Goal: Task Accomplishment & Management: Manage account settings

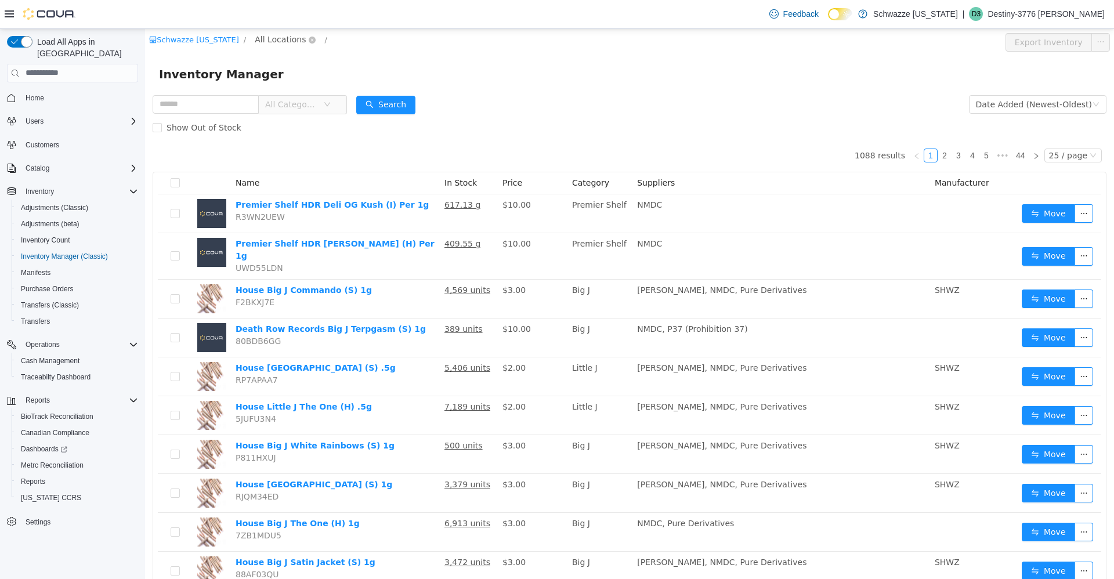
click at [286, 35] on span "All Locations" at bounding box center [280, 38] width 51 height 13
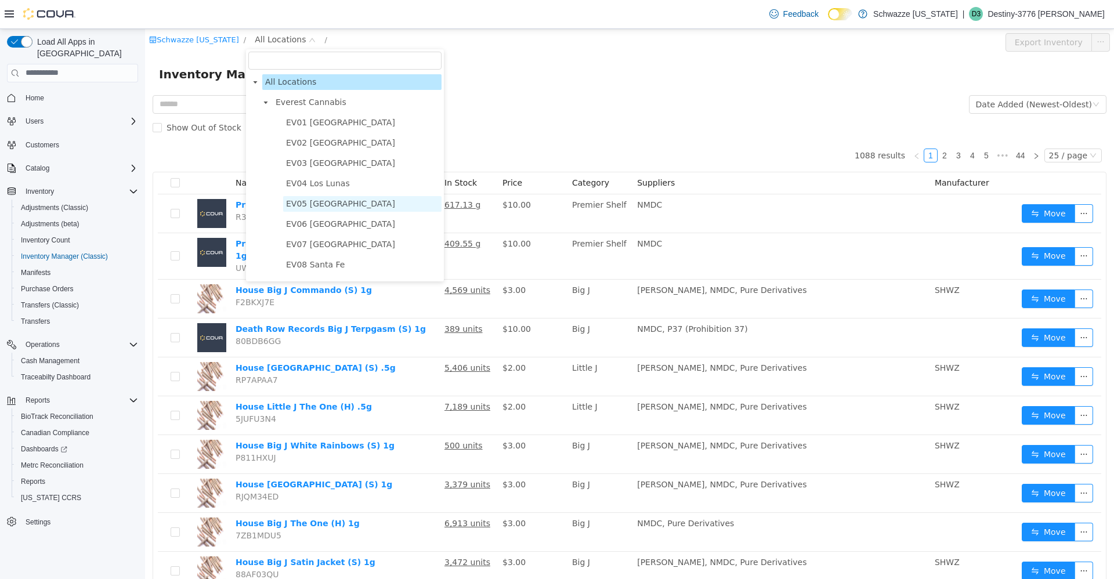
click at [338, 199] on span "EV05 [GEOGRAPHIC_DATA]" at bounding box center [362, 204] width 158 height 16
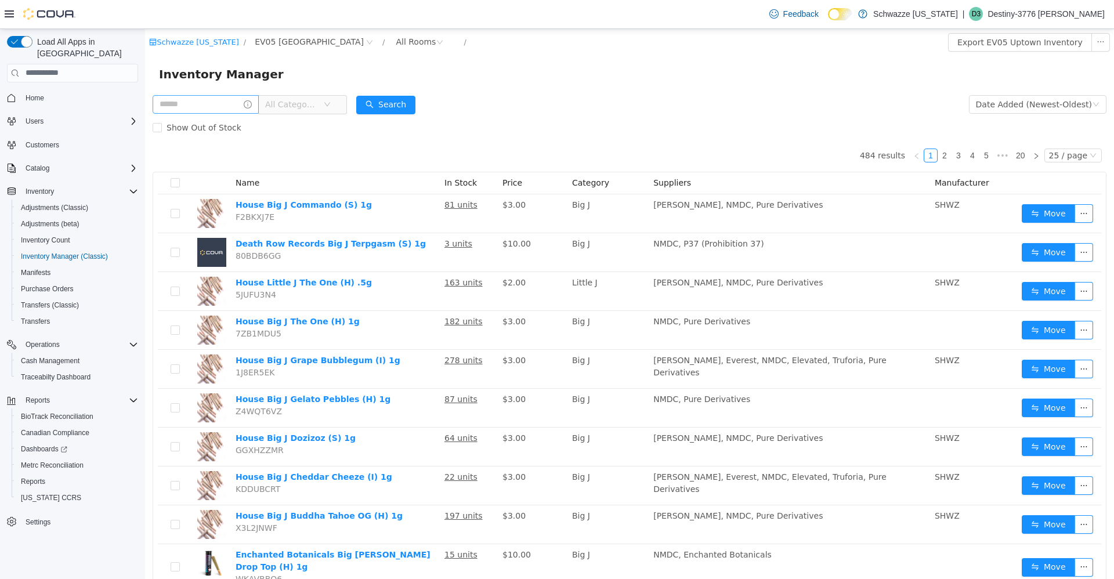
click at [213, 105] on input "text" at bounding box center [206, 104] width 106 height 19
type input "******"
click at [423, 111] on button "Search" at bounding box center [396, 104] width 59 height 19
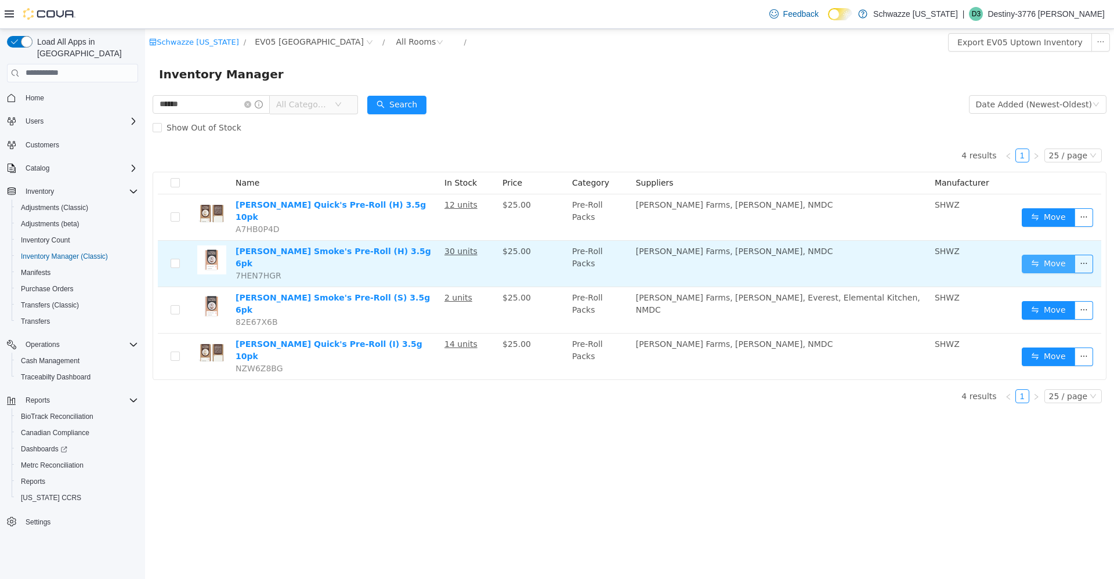
click at [1051, 254] on button "Move" at bounding box center [1048, 263] width 53 height 19
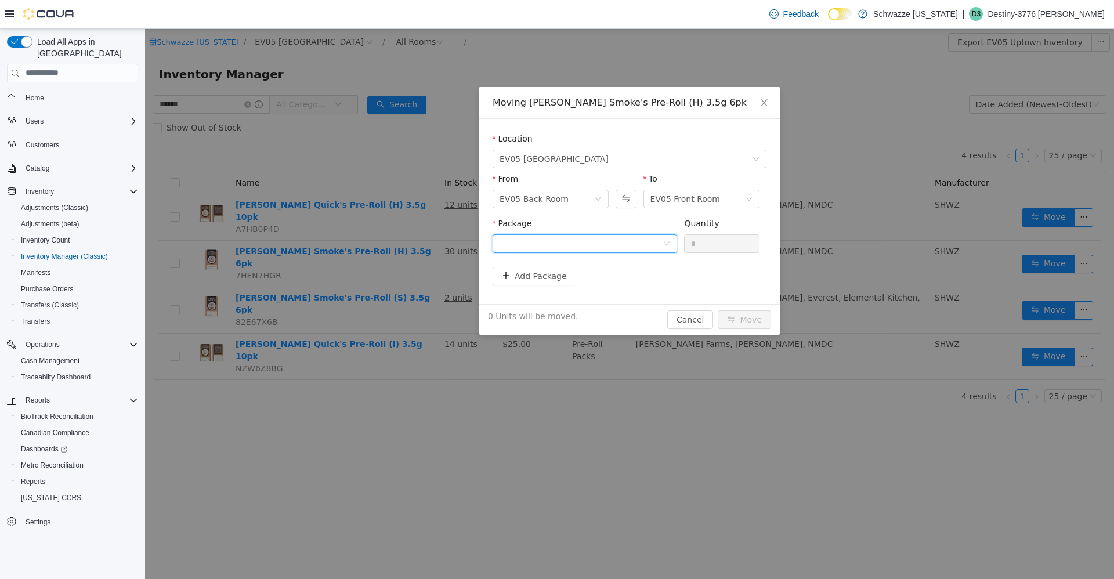
click at [615, 249] on div at bounding box center [581, 242] width 163 height 17
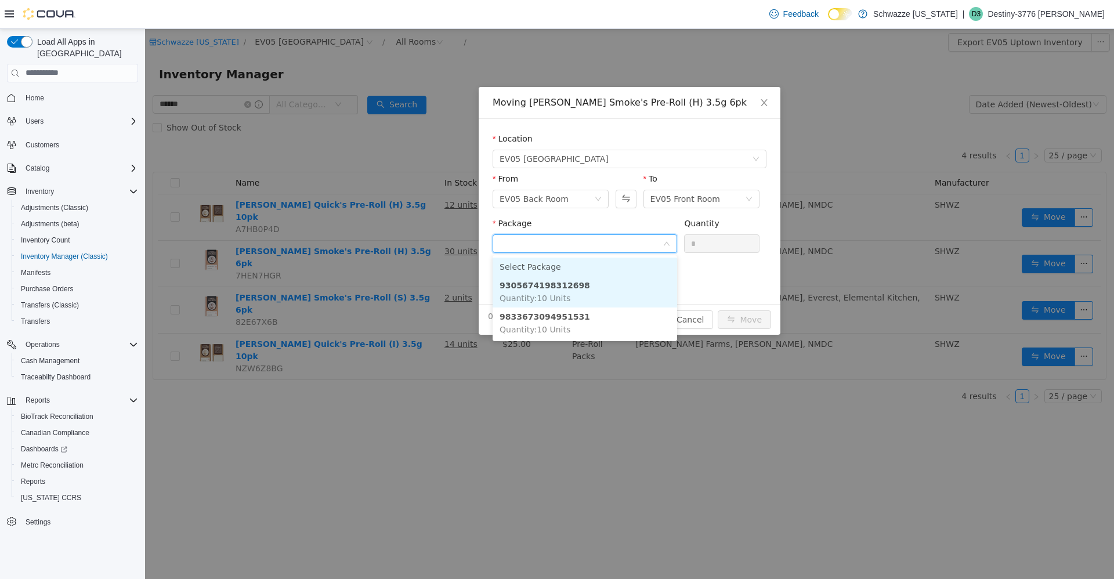
click at [592, 298] on li "9305674198312698 Quantity : 10 Units" at bounding box center [585, 291] width 185 height 31
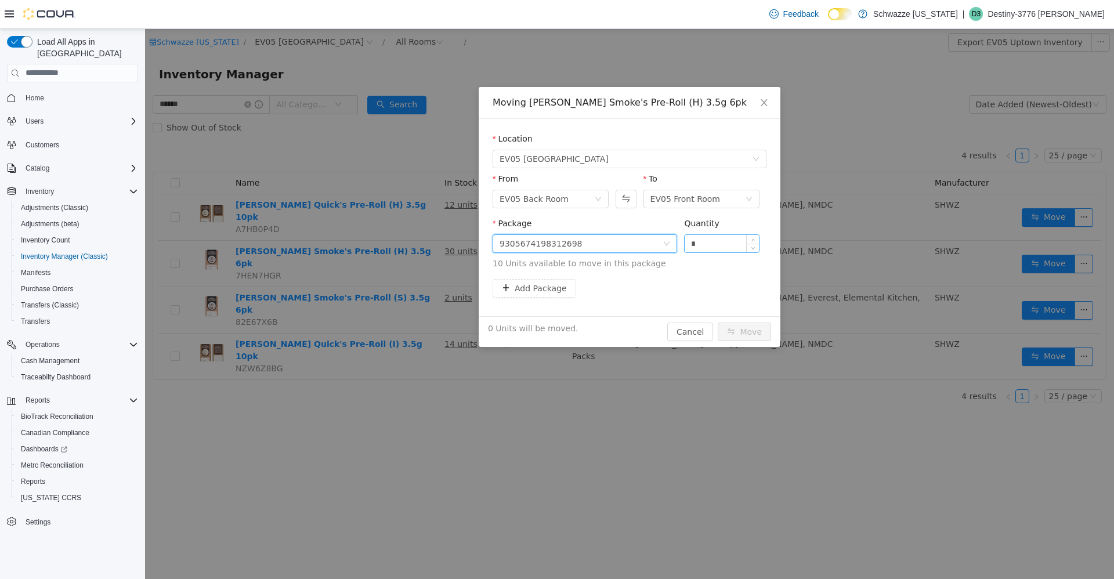
click at [723, 251] on input "*" at bounding box center [722, 242] width 74 height 17
type input "**"
click at [751, 334] on button "Move" at bounding box center [744, 331] width 53 height 19
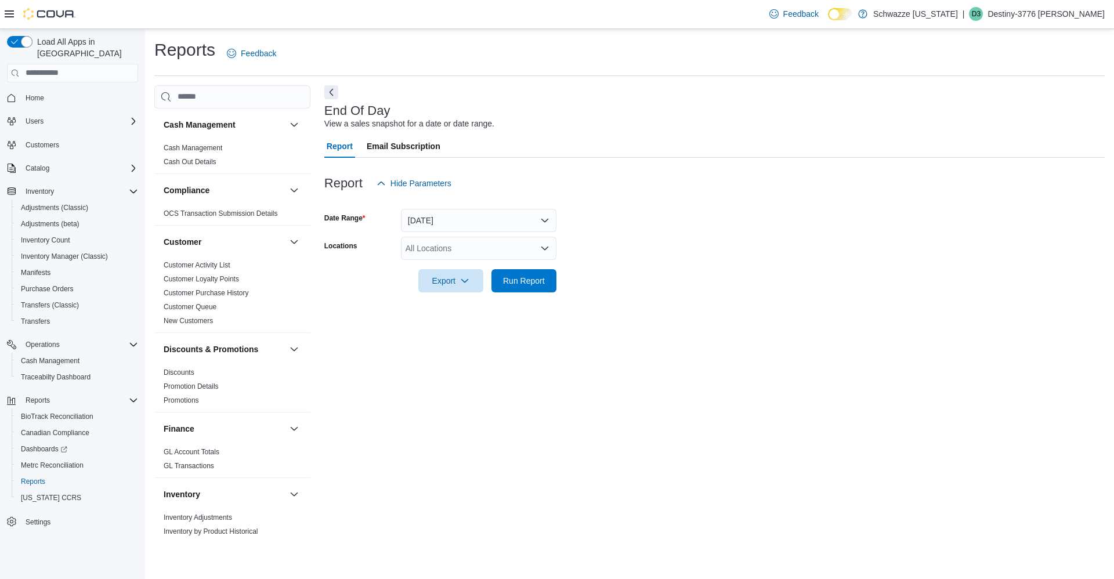
scroll to position [736, 0]
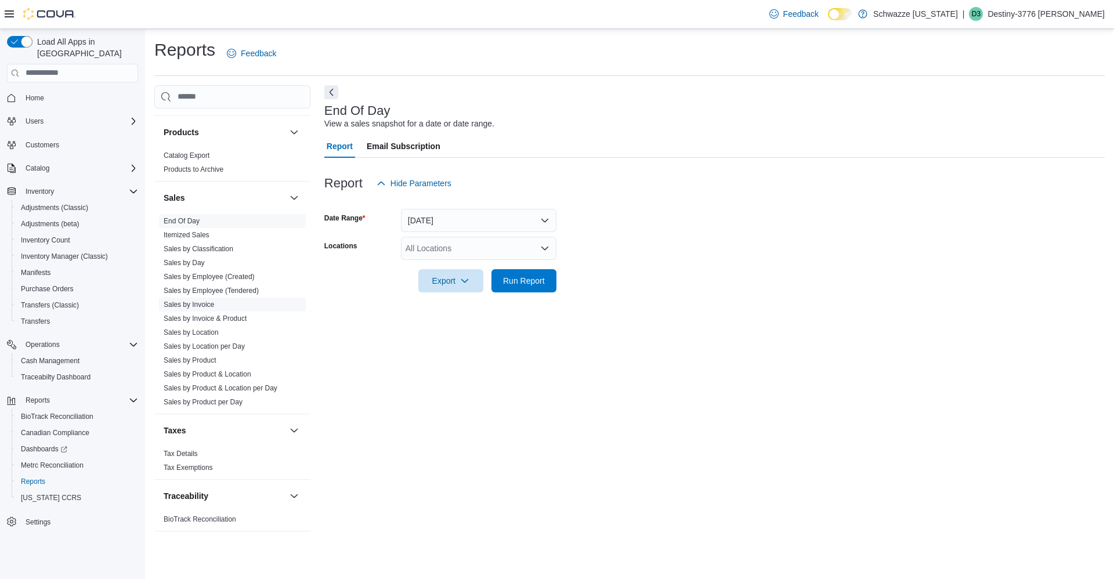
click at [196, 302] on link "Sales by Invoice" at bounding box center [189, 305] width 50 height 8
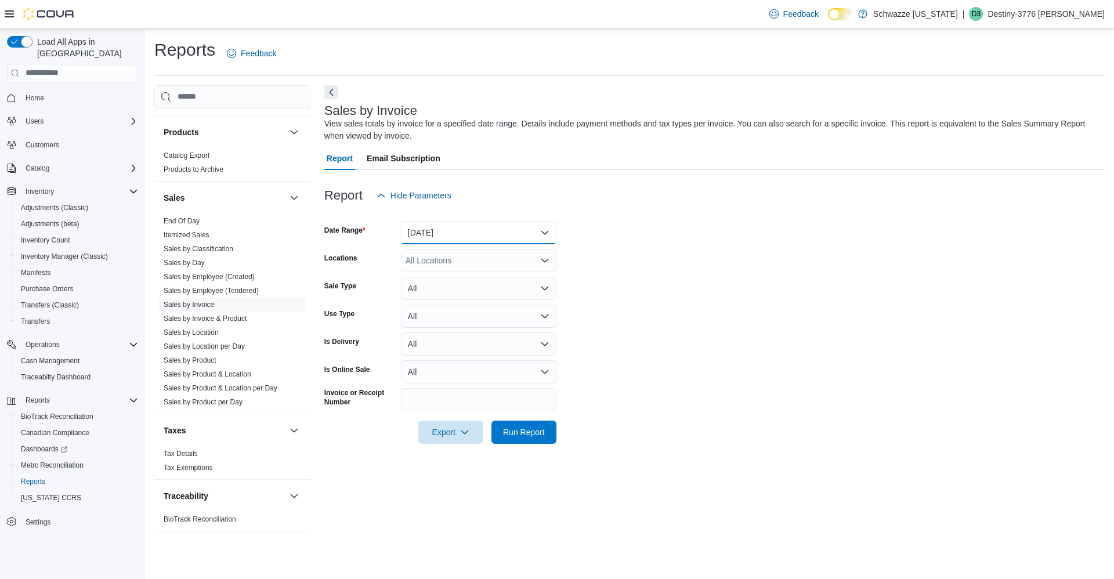
click at [480, 227] on button "[DATE]" at bounding box center [478, 232] width 155 height 23
click at [453, 302] on span "[DATE]" at bounding box center [485, 302] width 132 height 14
click at [454, 239] on button "[DATE]" at bounding box center [478, 232] width 155 height 23
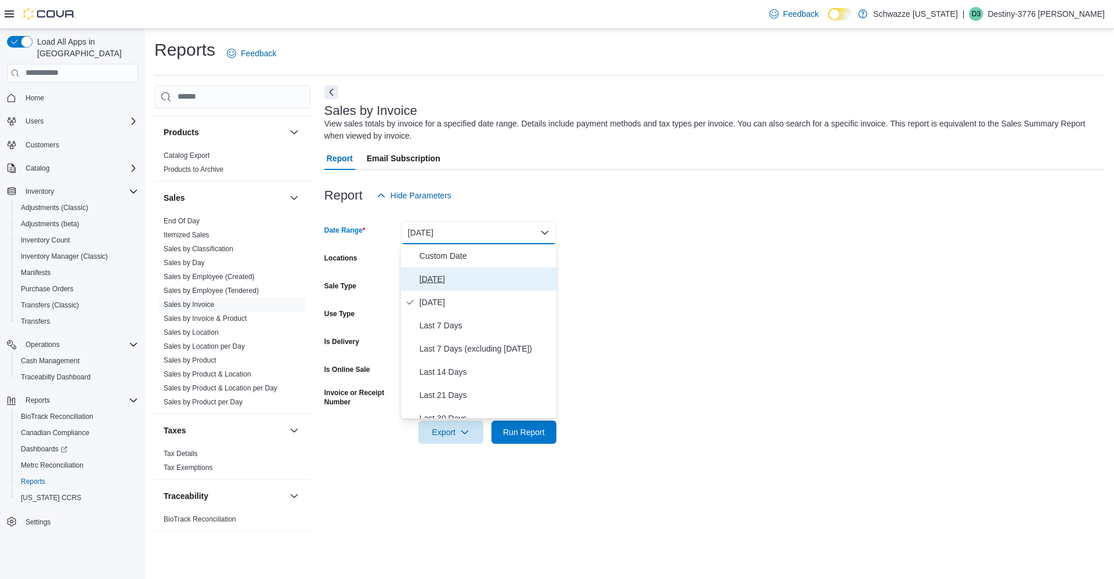
click at [453, 284] on span "[DATE]" at bounding box center [485, 279] width 132 height 14
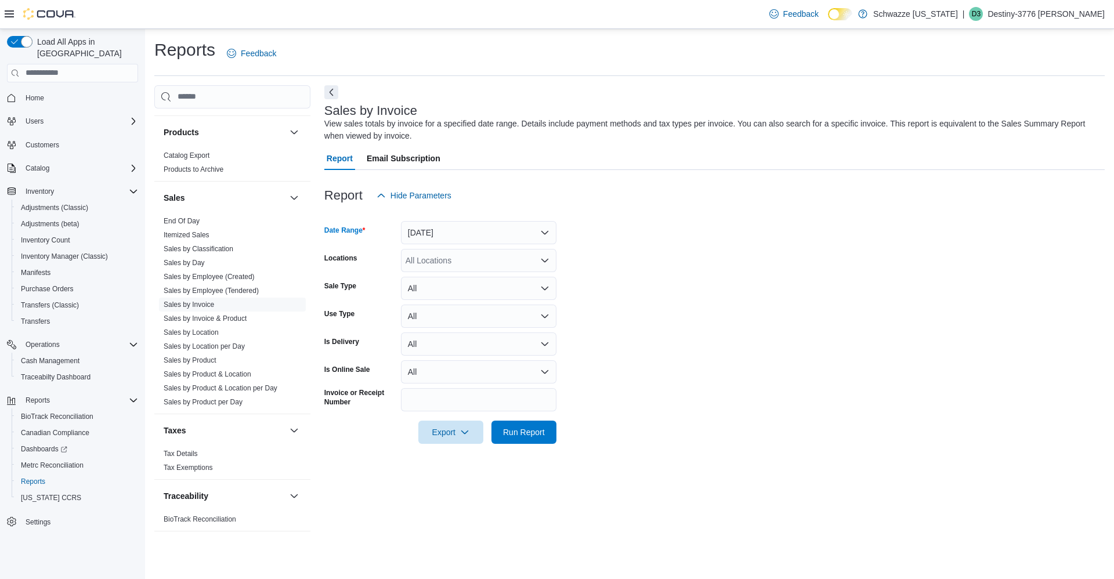
click at [459, 261] on div "All Locations" at bounding box center [478, 260] width 155 height 23
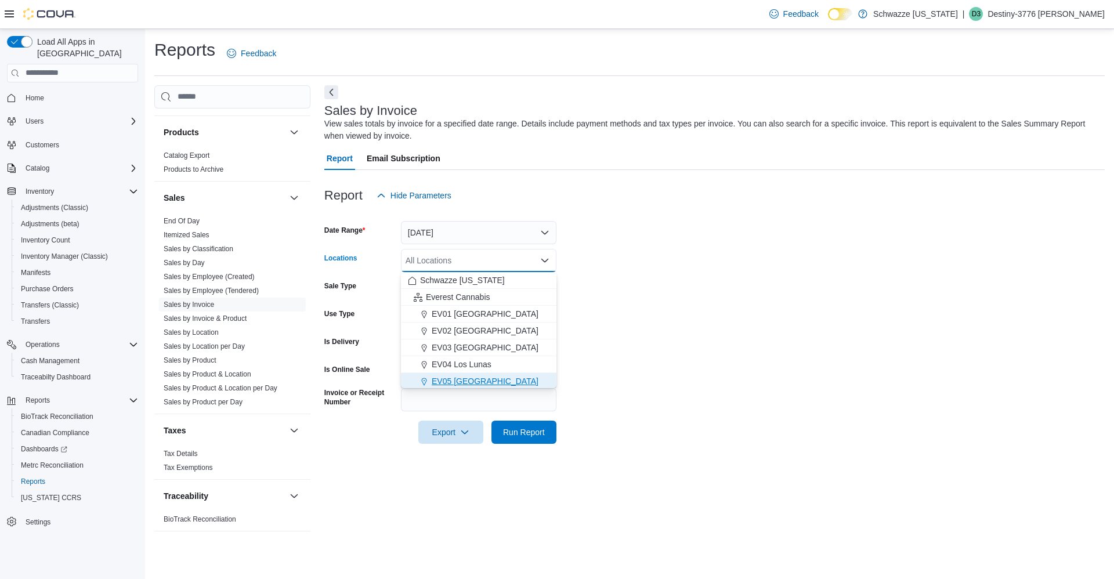
click at [476, 381] on span "EV05 [GEOGRAPHIC_DATA]" at bounding box center [485, 381] width 107 height 12
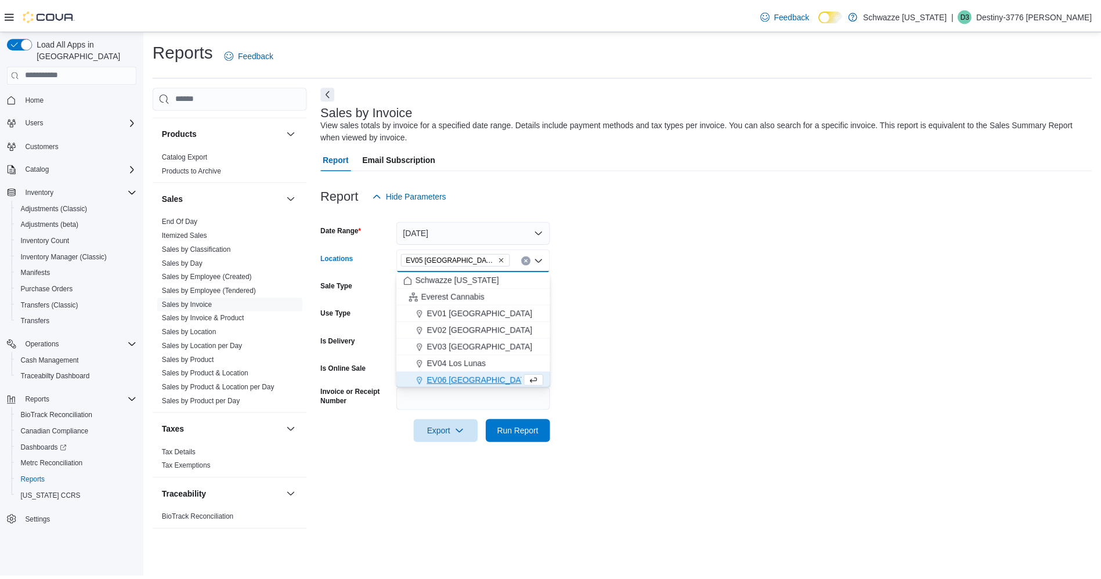
scroll to position [2, 0]
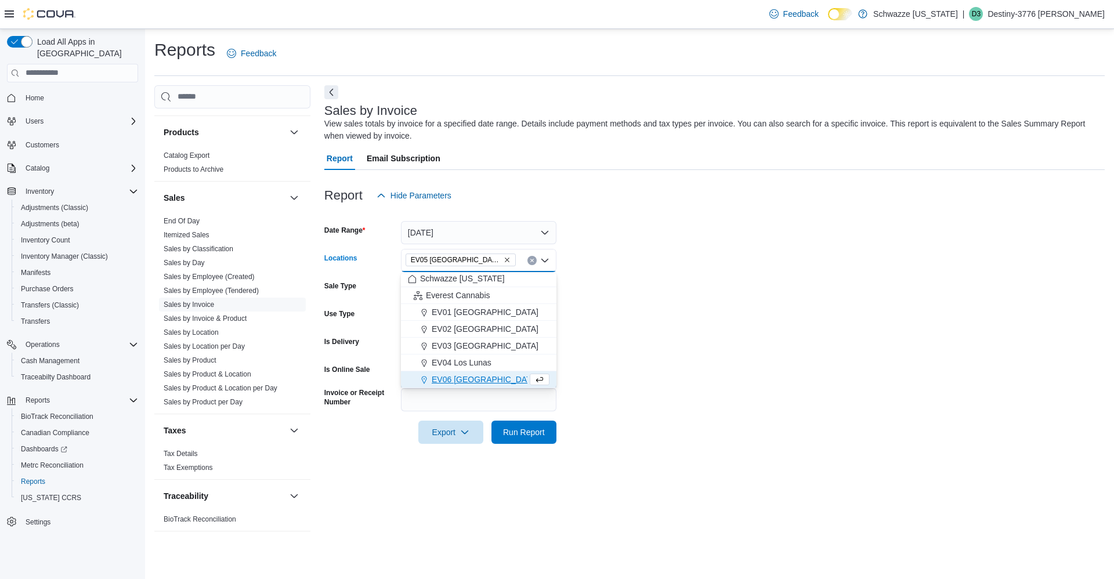
click at [665, 346] on form "Date Range [DATE] Locations EV05 [GEOGRAPHIC_DATA] Combo box. Selected. EV05 [G…" at bounding box center [714, 325] width 780 height 237
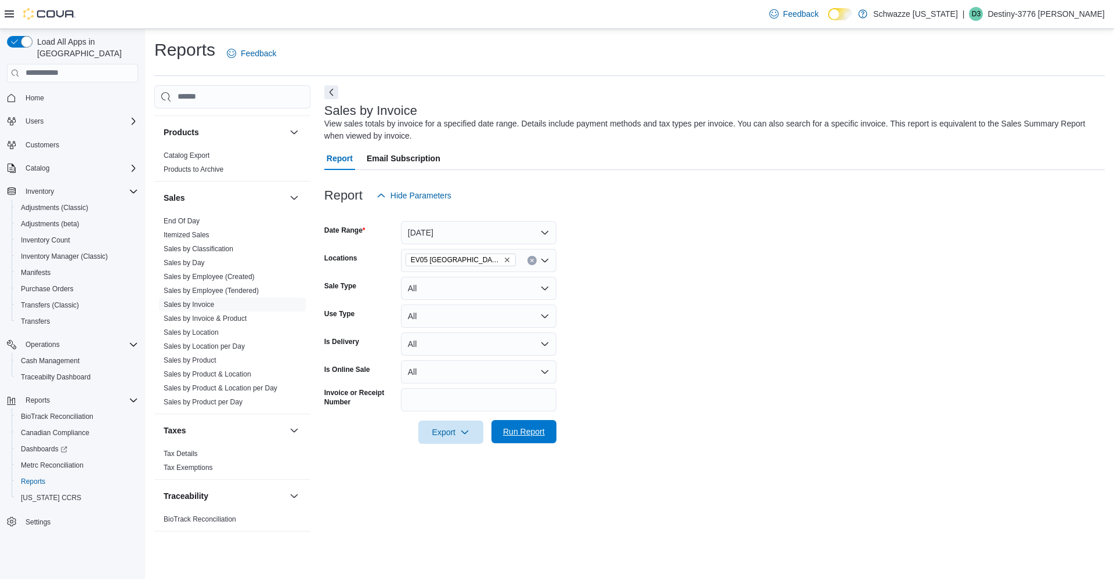
click at [530, 439] on span "Run Report" at bounding box center [523, 431] width 51 height 23
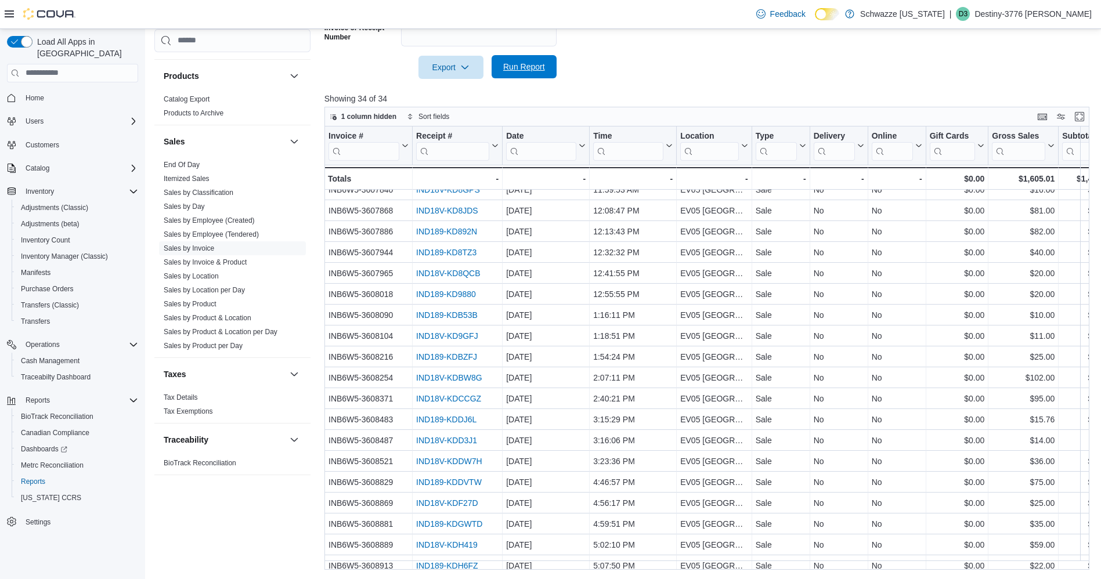
scroll to position [339, 0]
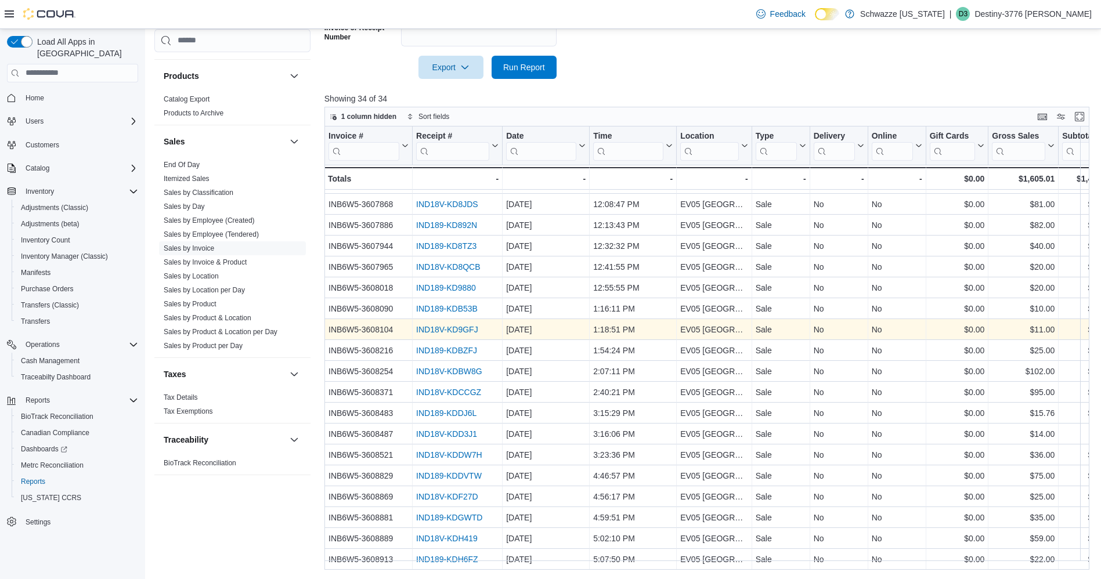
click at [461, 325] on link "IND18V-KD9GFJ" at bounding box center [447, 329] width 62 height 9
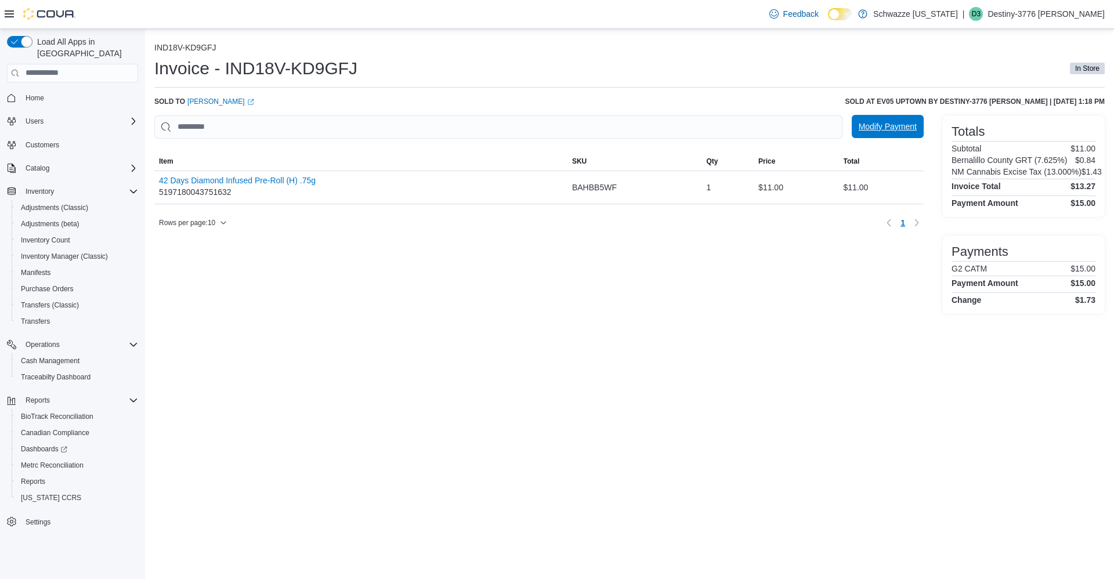
click at [914, 129] on span "Modify Payment" at bounding box center [888, 127] width 58 height 12
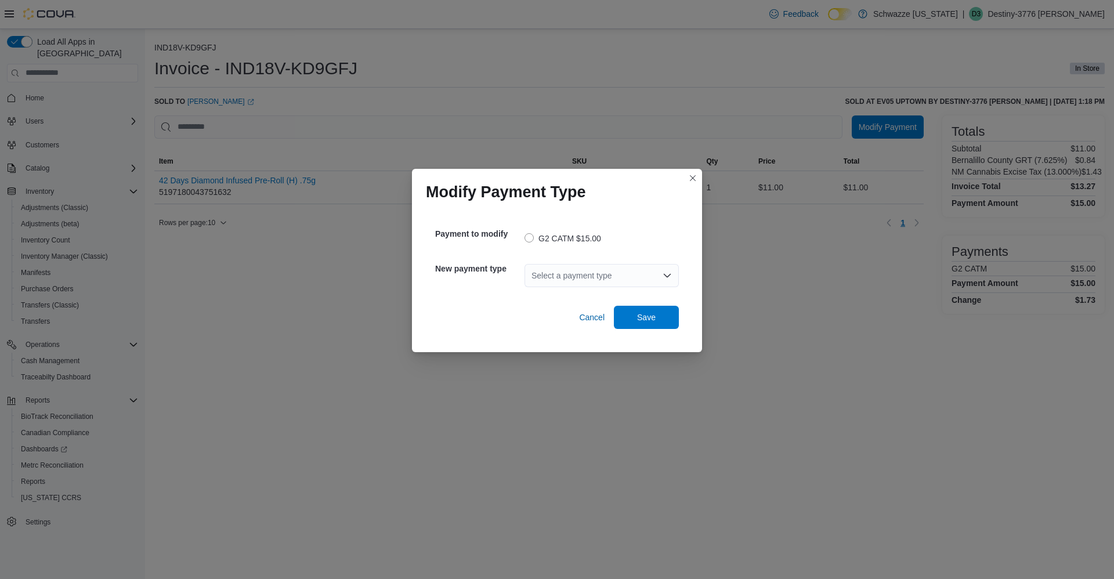
click at [625, 277] on div "Select a payment type" at bounding box center [601, 275] width 154 height 23
click at [577, 317] on span "Gift Card" at bounding box center [608, 312] width 126 height 12
click at [652, 272] on button "Clear input" at bounding box center [654, 275] width 9 height 9
click at [594, 298] on span "Cash" at bounding box center [608, 296] width 126 height 12
click at [589, 318] on span "Cancel" at bounding box center [592, 318] width 26 height 12
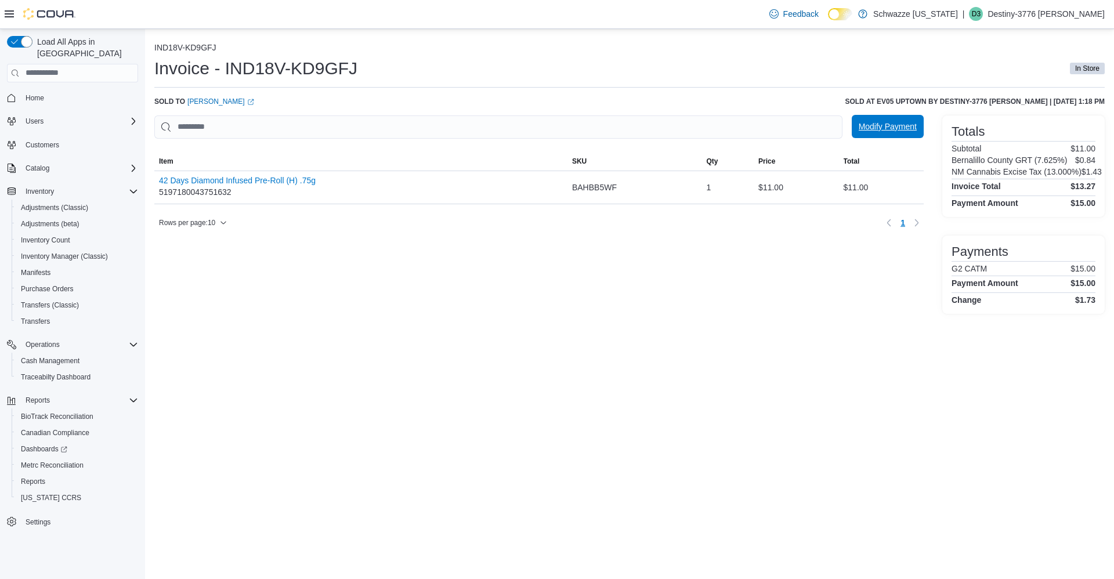
click at [885, 131] on span "Modify Payment" at bounding box center [888, 127] width 58 height 12
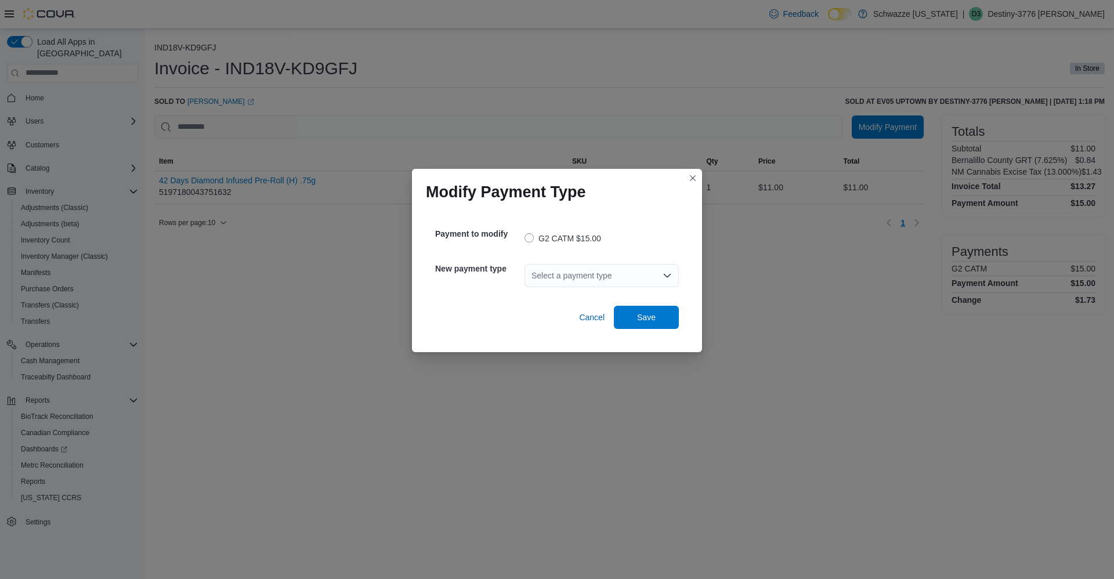
click at [559, 276] on div "Select a payment type" at bounding box center [601, 275] width 154 height 23
click at [620, 233] on div "G2 CATM $15.00" at bounding box center [601, 238] width 154 height 14
click at [655, 321] on span "Save" at bounding box center [646, 317] width 19 height 12
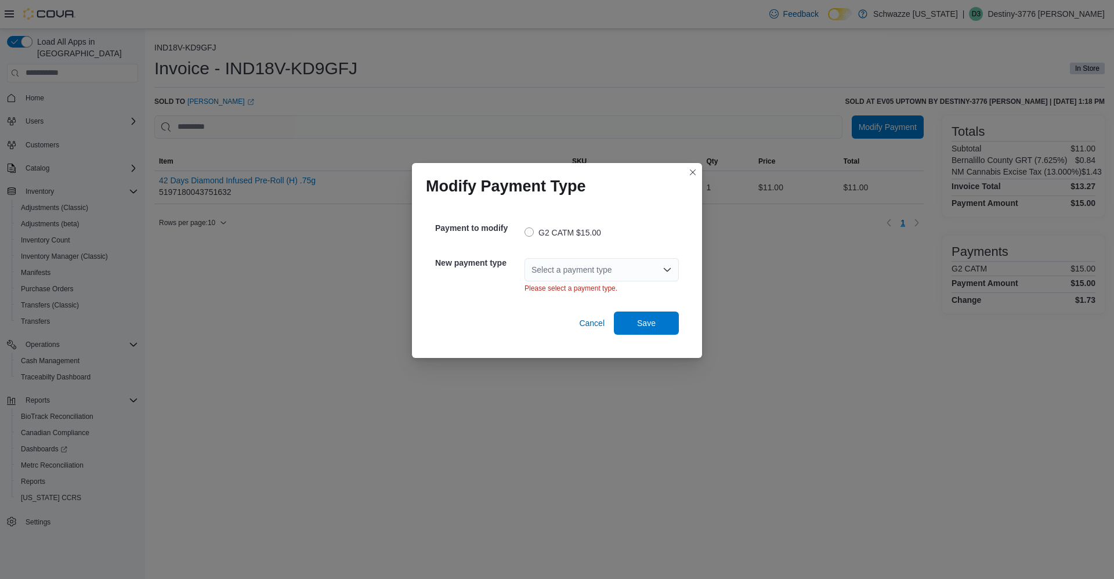
click at [529, 239] on label "G2 CATM $15.00" at bounding box center [562, 233] width 77 height 14
click at [308, 296] on div "Modify Payment Type Payment to modify G2 CATM $15.00 New payment type Select a …" at bounding box center [557, 289] width 1114 height 579
click at [844, 332] on div "Modify Payment Type Payment to modify G2 CATM $15.00 New payment type Select a …" at bounding box center [557, 289] width 1114 height 579
click at [958, 461] on div "Modify Payment Type Payment to modify G2 CATM $15.00 New payment type Select a …" at bounding box center [557, 289] width 1114 height 579
click at [586, 329] on span "Cancel" at bounding box center [592, 323] width 26 height 12
